Goal: Communication & Community: Answer question/provide support

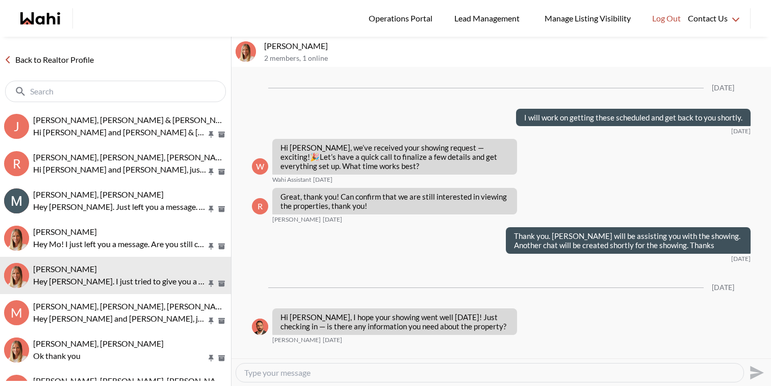
scroll to position [1353, 0]
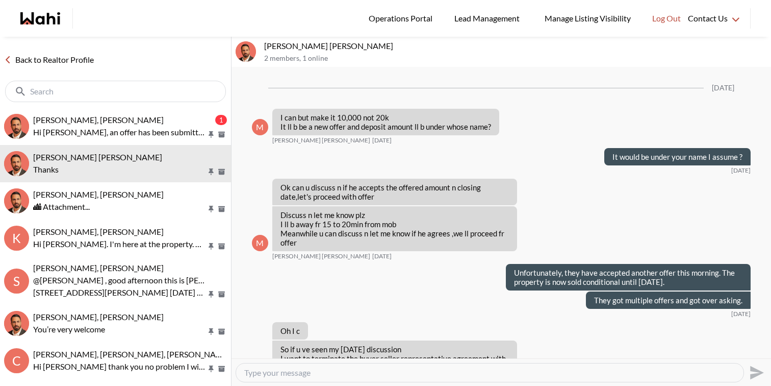
scroll to position [762, 0]
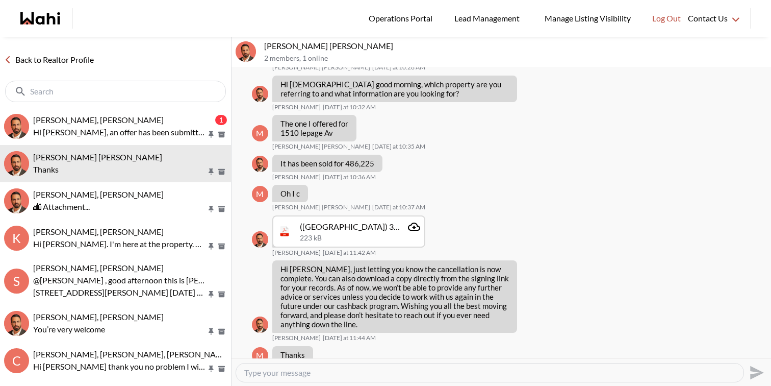
click at [114, 105] on div at bounding box center [115, 90] width 231 height 33
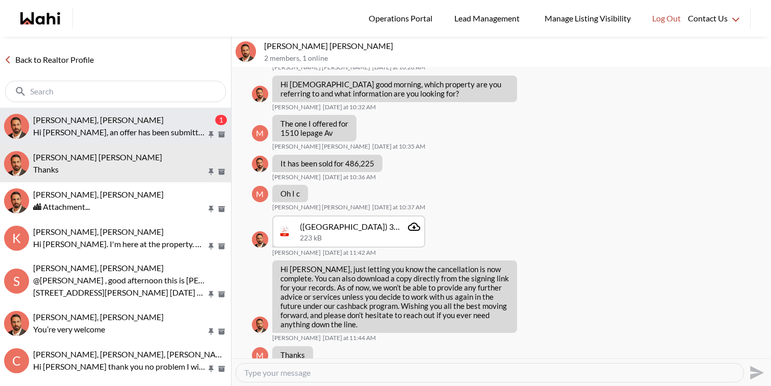
click at [114, 117] on div "khalid Alvi, Behnam" at bounding box center [123, 120] width 180 height 10
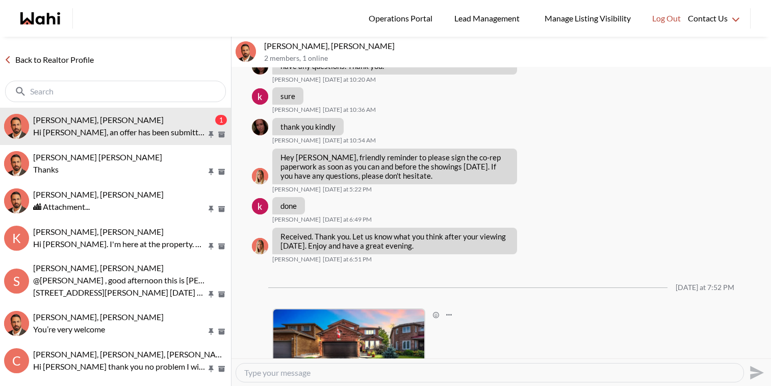
scroll to position [1418, 0]
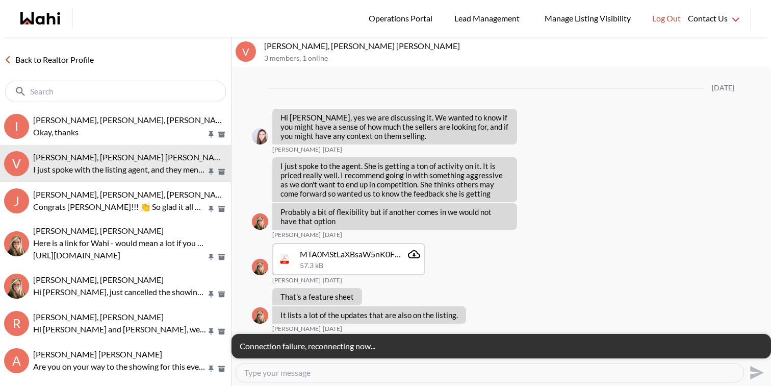
scroll to position [1577, 0]
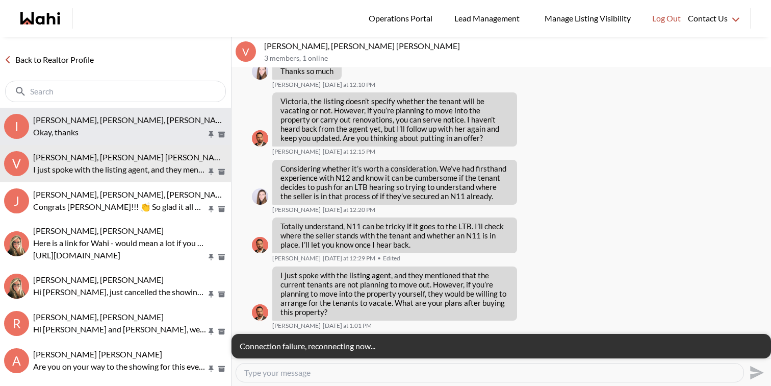
click at [123, 127] on p "Okay, thanks" at bounding box center [119, 132] width 173 height 12
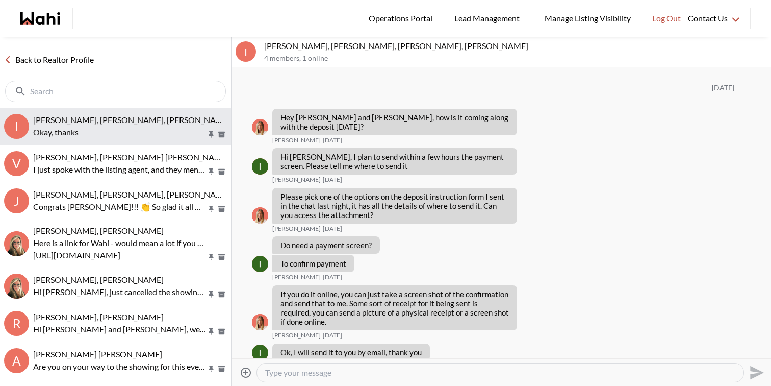
scroll to position [4286, 0]
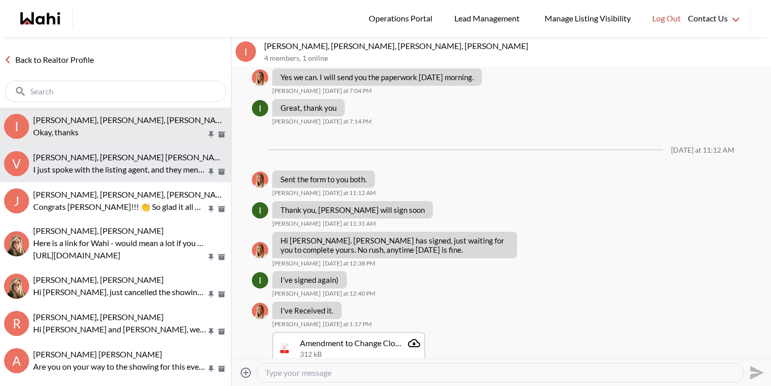
click at [117, 154] on span "Victoria Basova, Dylan Maloney, Barb" at bounding box center [131, 157] width 196 height 10
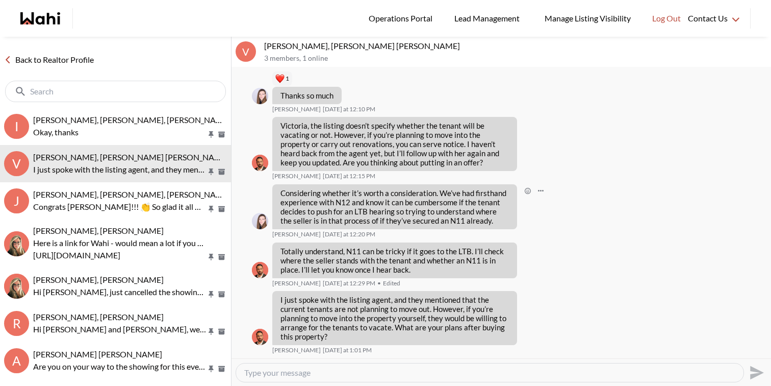
scroll to position [1535, 0]
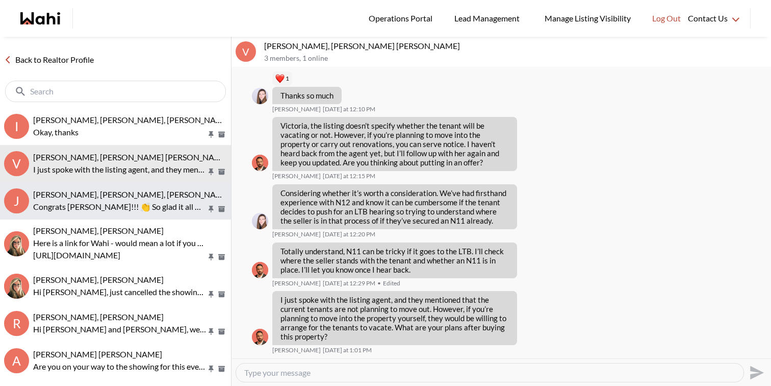
click at [156, 197] on span "Jack Burke, Leyla Smith, Faraz, Barbara" at bounding box center [131, 194] width 197 height 10
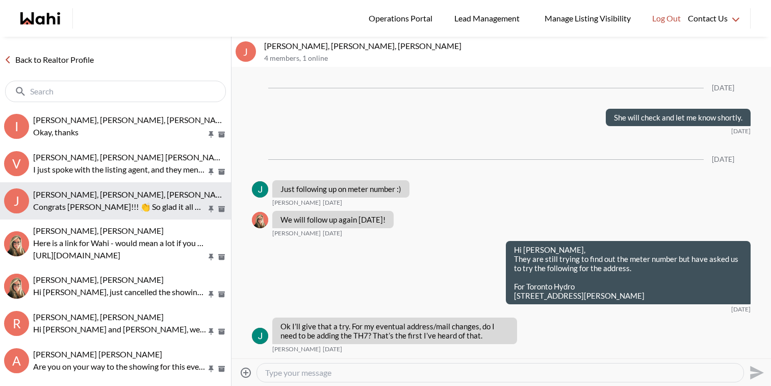
scroll to position [1584, 0]
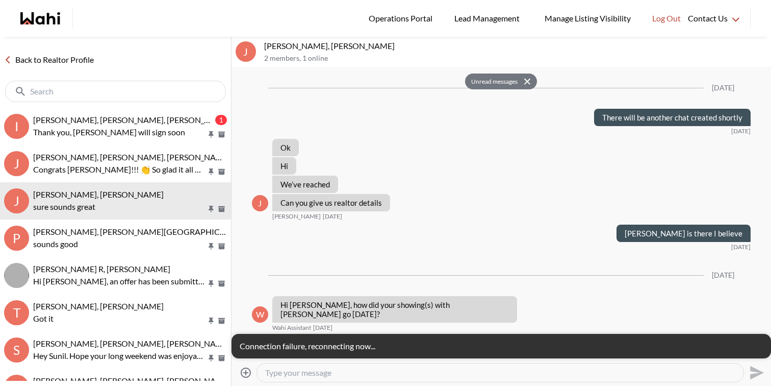
scroll to position [1559, 0]
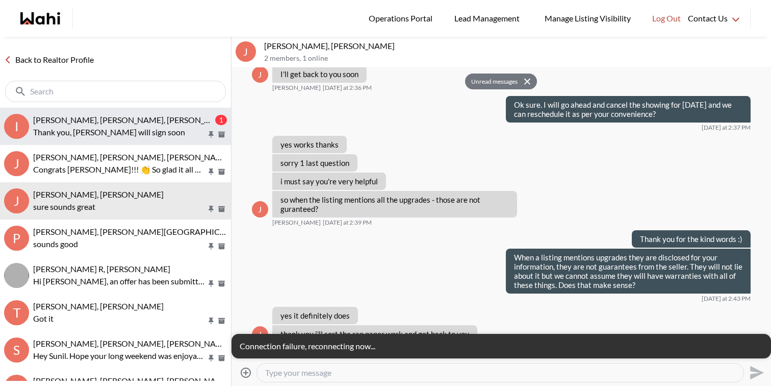
click at [165, 128] on p "Thank you, Kseniya will sign soon" at bounding box center [119, 132] width 173 height 12
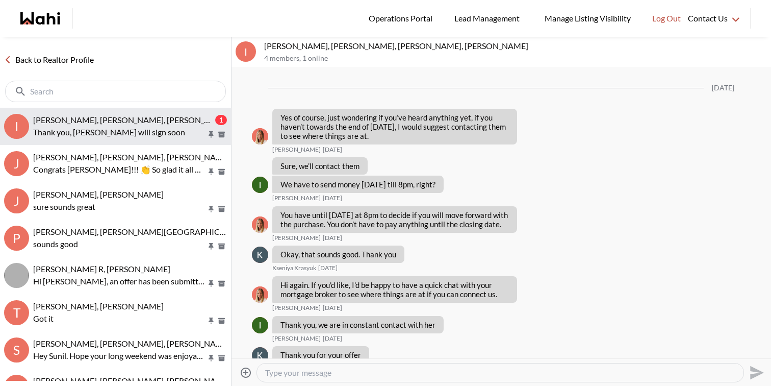
scroll to position [1299, 0]
